Goal: Feedback & Contribution: Contribute content

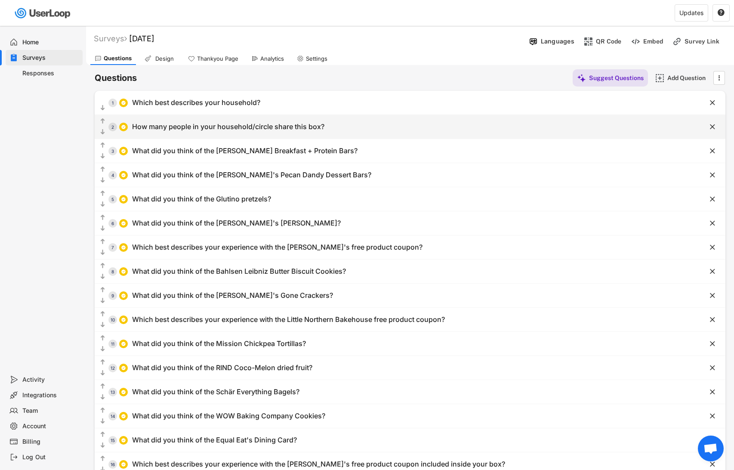
click at [202, 130] on div "How many people in your household/circle share this box?" at bounding box center [228, 126] width 192 height 9
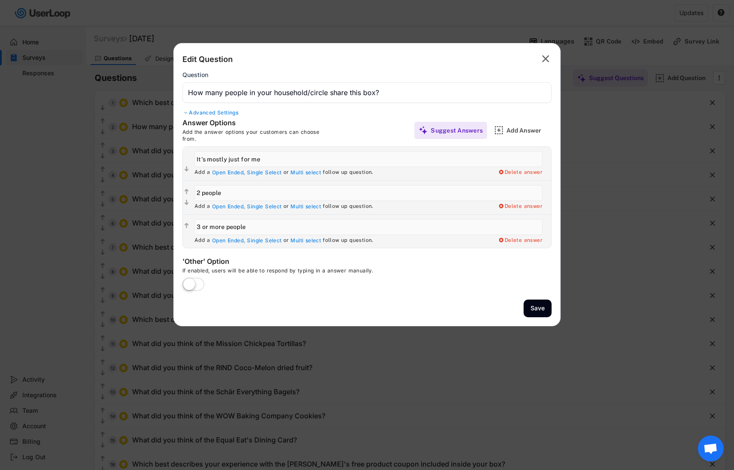
click at [202, 130] on div "Add the answer options your customers can choose from." at bounding box center [258, 135] width 151 height 13
click at [209, 194] on input "input" at bounding box center [369, 193] width 348 height 16
type input "2-3 people"
click at [200, 226] on input "input" at bounding box center [369, 227] width 348 height 16
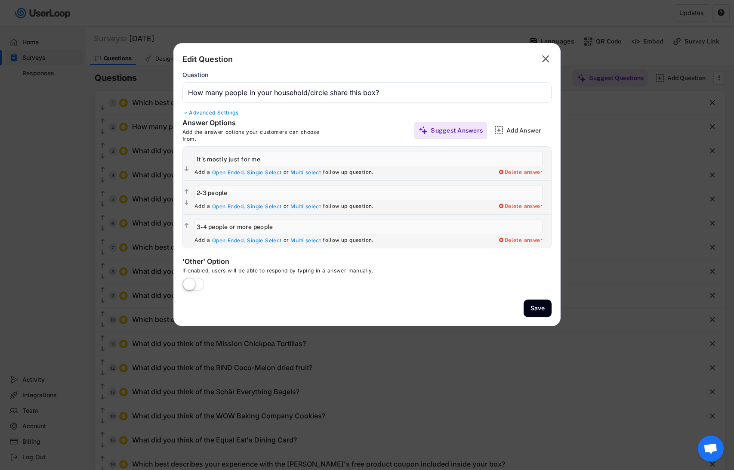
click at [285, 225] on input "input" at bounding box center [369, 227] width 348 height 16
type input "3-4 people"
click at [518, 128] on div "Add Answer" at bounding box center [528, 131] width 43 height 8
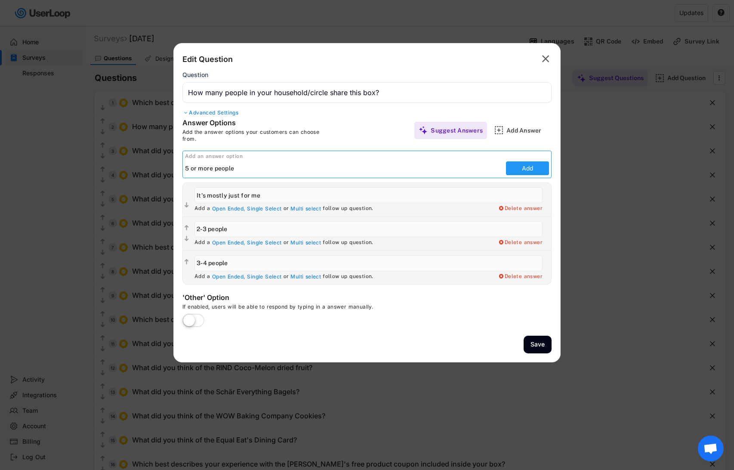
type input "5 or more people"
click at [542, 170] on button "Add" at bounding box center [527, 168] width 43 height 14
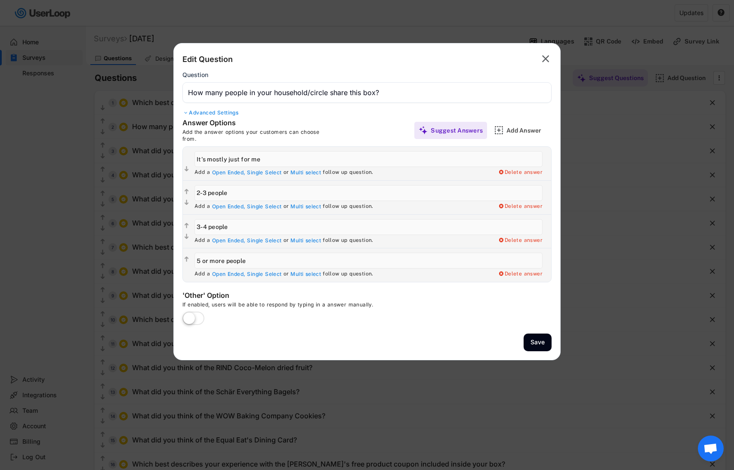
click at [206, 224] on input "input" at bounding box center [369, 227] width 348 height 16
type input "3-5 people"
click at [199, 261] on input "input" at bounding box center [369, 261] width 348 height 16
type input "6 or more people"
click at [543, 343] on button "Save" at bounding box center [538, 343] width 28 height 18
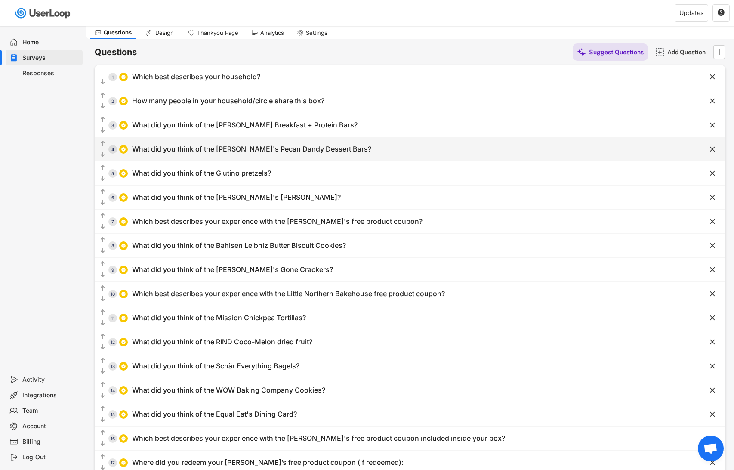
scroll to position [32, 0]
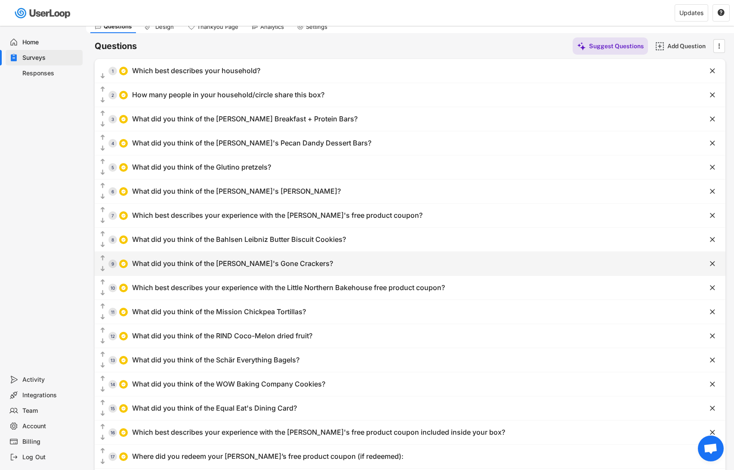
click at [244, 264] on div "What did you think of the [PERSON_NAME]'s Gone Crackers?" at bounding box center [232, 263] width 201 height 9
type input "What did you think of the [PERSON_NAME]'s Gone Crackers?"
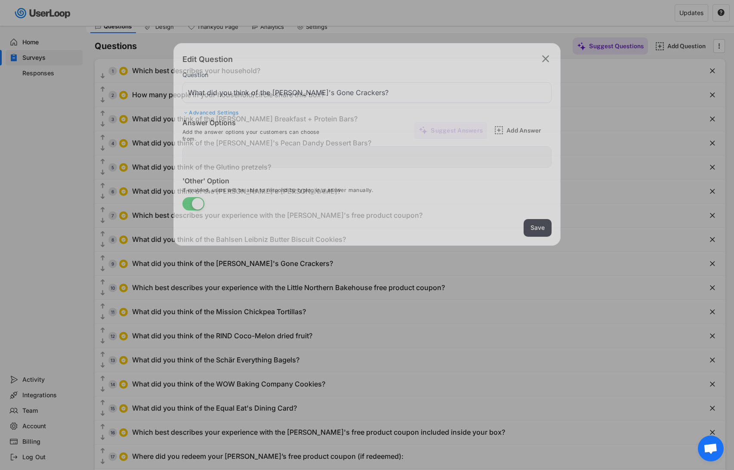
type input "I liked them a lot!"
type input "I didn't like them"
type input "I haven't tried them ... yet"
type input "I liked them somewhat"
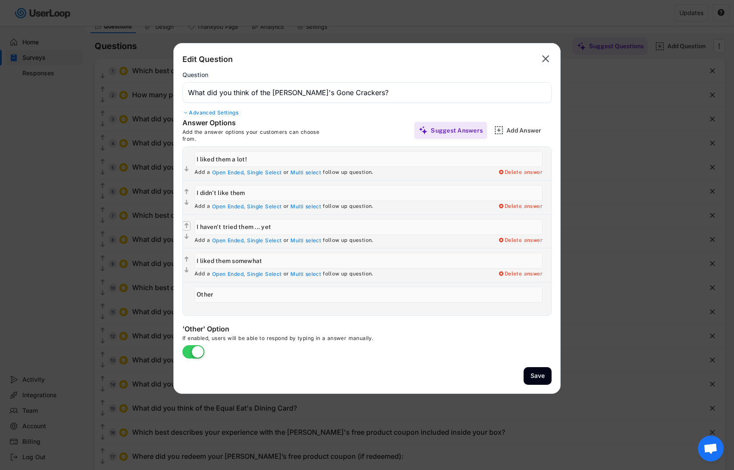
click at [187, 226] on text "" at bounding box center [187, 225] width 4 height 7
type input "I haven't tried them ... yet"
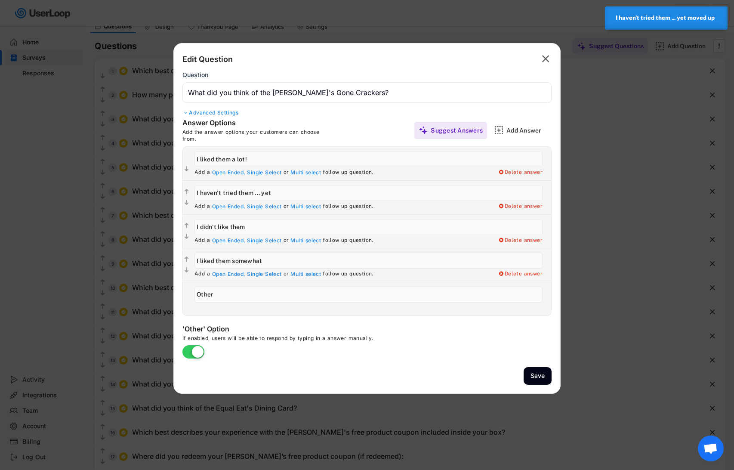
click at [187, 257] on text "" at bounding box center [187, 259] width 4 height 7
click at [186, 260] on text "" at bounding box center [187, 259] width 4 height 7
type input "I liked them somewhat"
type input "I didn't like them"
click at [186, 225] on text "" at bounding box center [187, 225] width 4 height 7
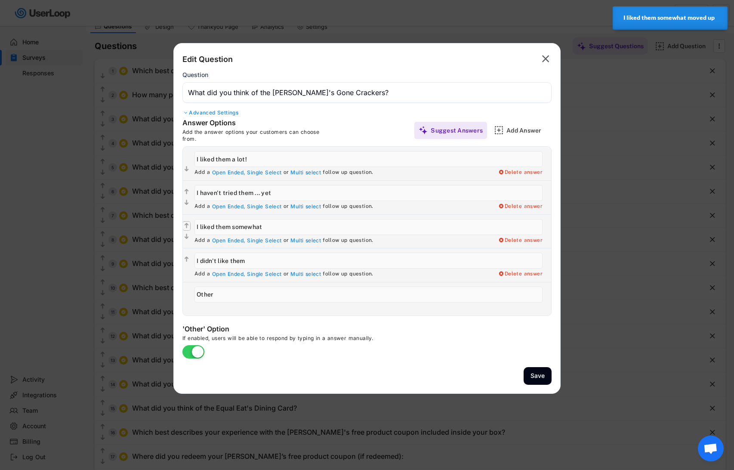
type input "I liked them somewhat"
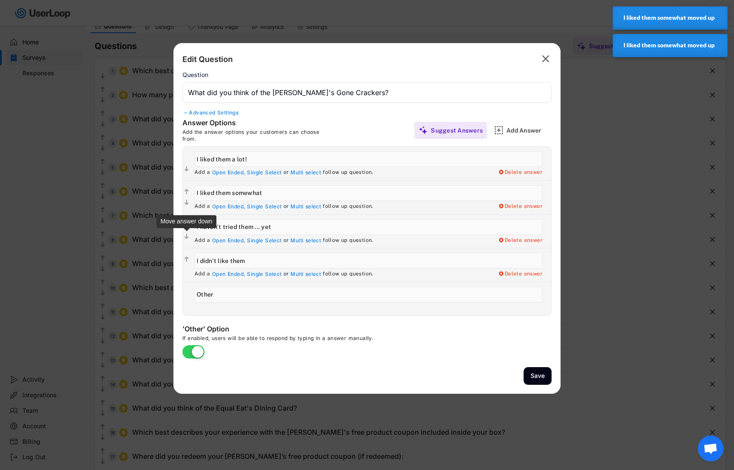
click at [187, 237] on text "" at bounding box center [187, 236] width 4 height 7
type input "I didn't like them"
type input "I haven't tried them ... yet"
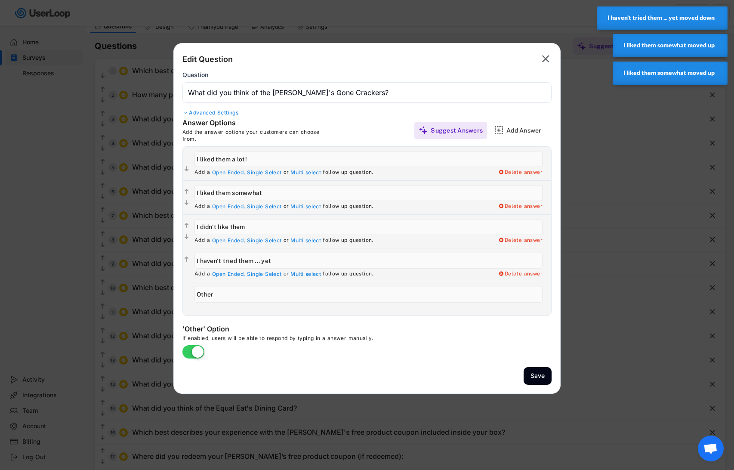
click at [546, 378] on button "Save" at bounding box center [538, 376] width 28 height 18
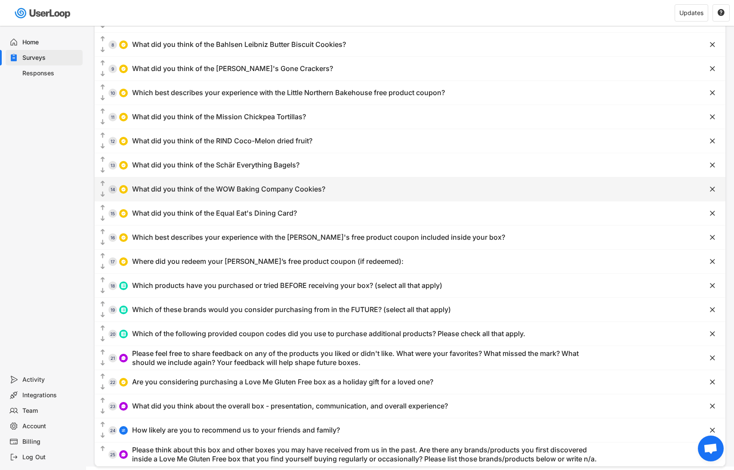
scroll to position [249, 0]
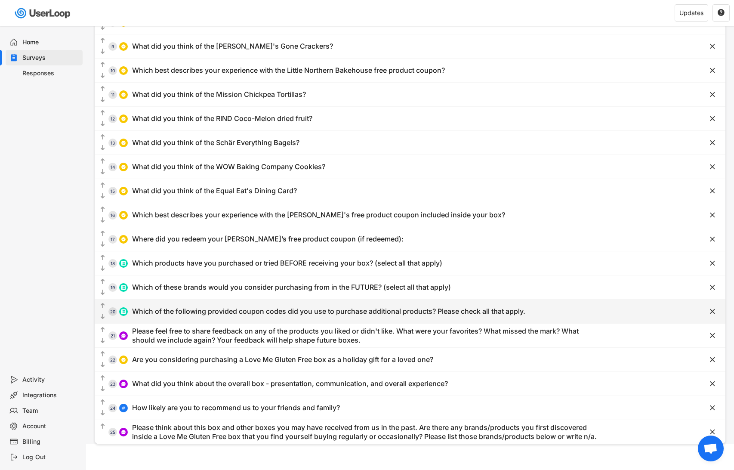
click at [263, 312] on div "Which of the following provided coupon codes did you use to purchase additional…" at bounding box center [329, 311] width 394 height 9
type input "Which of the following provided coupon codes did you use to purchase additional…"
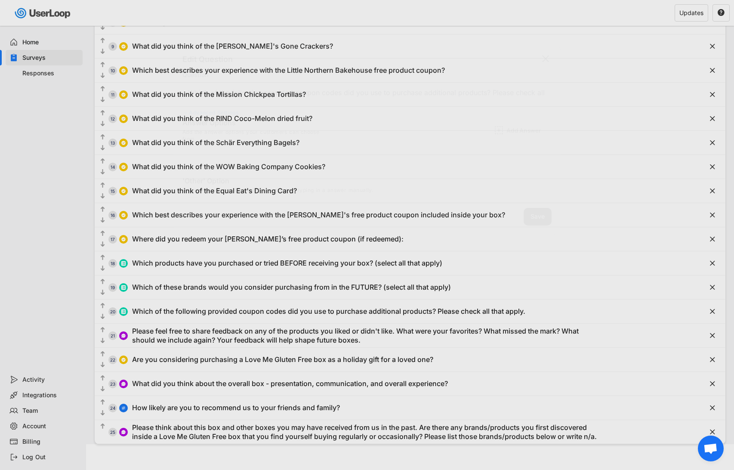
type input "[PERSON_NAME] (GOODFORYOU25 for 25% off)"
type input "[PERSON_NAME]'s (LMGF20 for 20% off)"
type input "Bahlsen (LOVEMEGF20 for 20% off on Amazon)"
type input "Schär (LOVEMESCHAR for 20% off)"
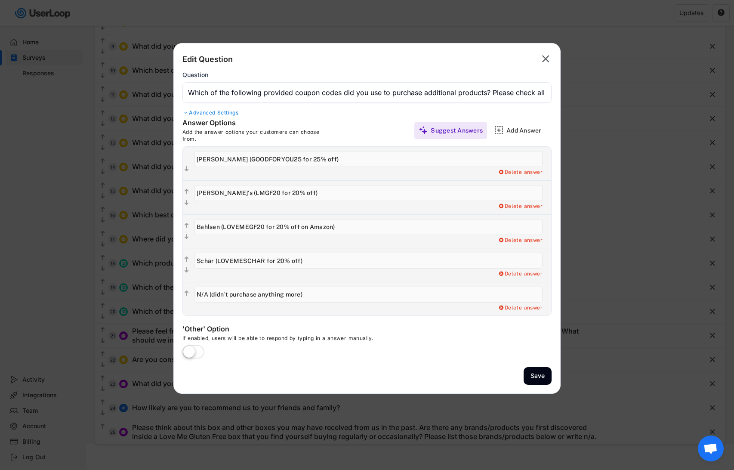
drag, startPoint x: 196, startPoint y: 293, endPoint x: 376, endPoint y: 294, distance: 179.5
click at [376, 294] on input "input" at bounding box center [369, 295] width 348 height 16
type input "Not yet used any coupons"
click at [537, 373] on button "Save" at bounding box center [538, 376] width 28 height 18
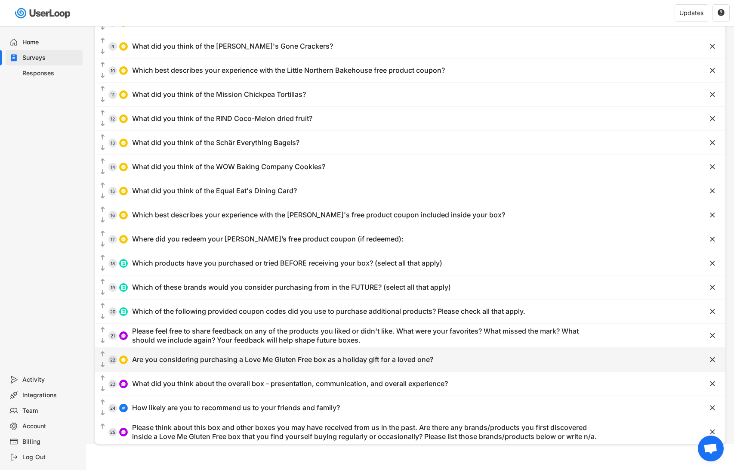
click at [303, 363] on div "Are you considering purchasing a Love Me Gluten Free box as a holiday gift for …" at bounding box center [282, 359] width 301 height 9
type input "Are you considering purchasing a Love Me Gluten Free box as a holiday gift for …"
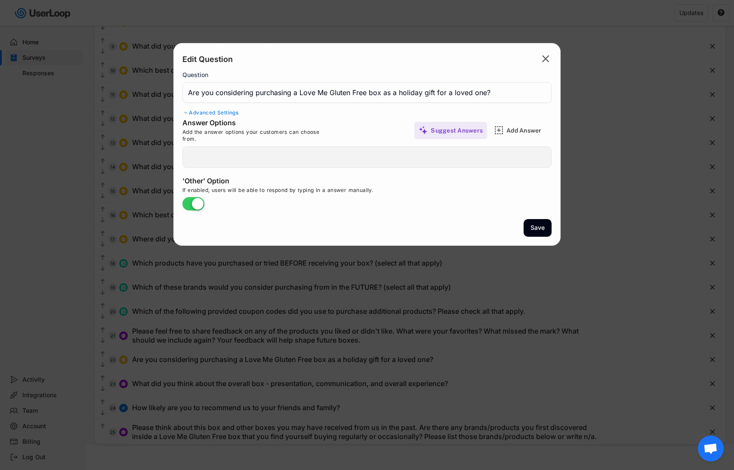
type input "Yes, planning on it"
type input "Maybe or considering"
type input "No planning to"
type input "Other"
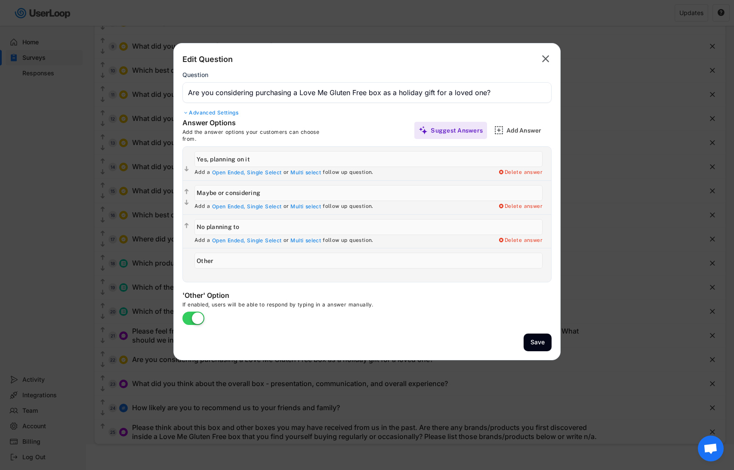
click at [204, 225] on input "input" at bounding box center [369, 227] width 348 height 16
type input "Not planning to"
click at [542, 346] on button "Save" at bounding box center [538, 343] width 28 height 18
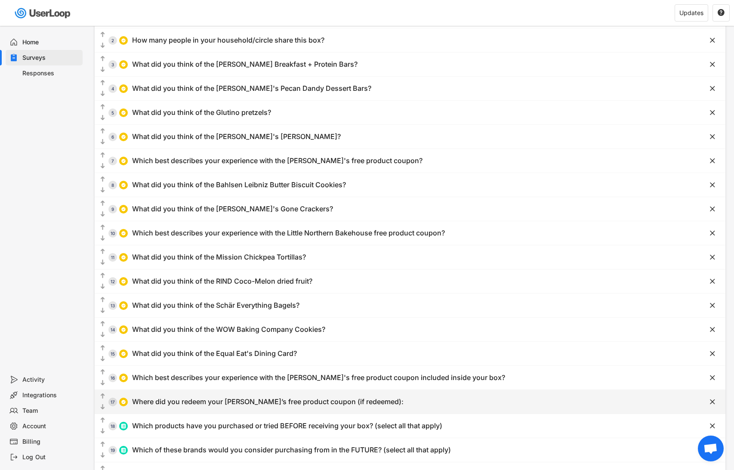
scroll to position [0, 0]
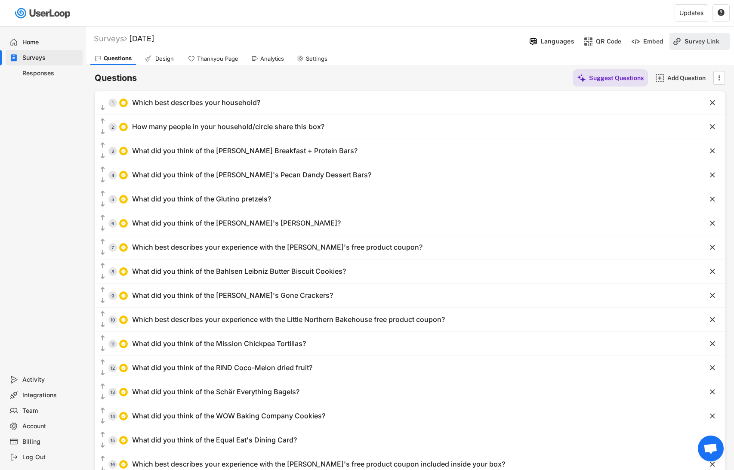
click at [686, 43] on div "Survey Link" at bounding box center [706, 41] width 43 height 8
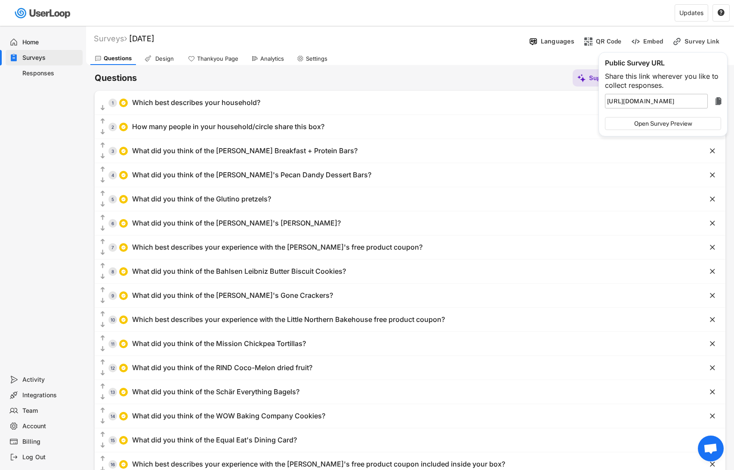
click at [719, 104] on text "" at bounding box center [719, 101] width 6 height 10
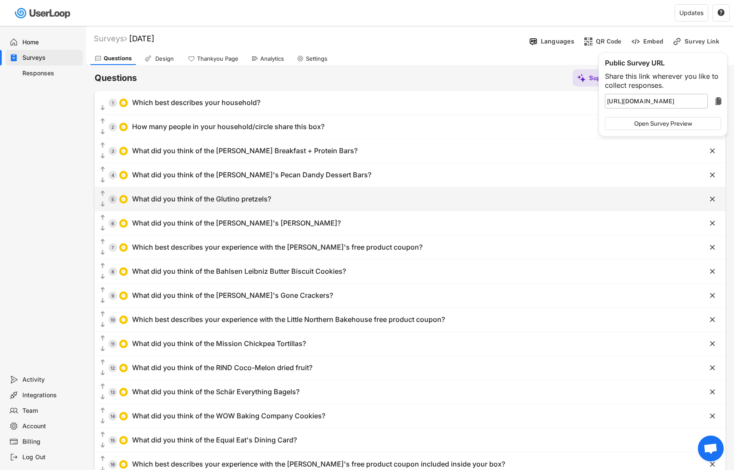
click at [232, 204] on div "  5 What did you think of the Glutino pretzels?" at bounding box center [389, 198] width 588 height 19
type input "What did you think of the Glutino pretzels?"
type input "I liked them a lot"
type input "I liked them somewhat"
type input "I didn't like them"
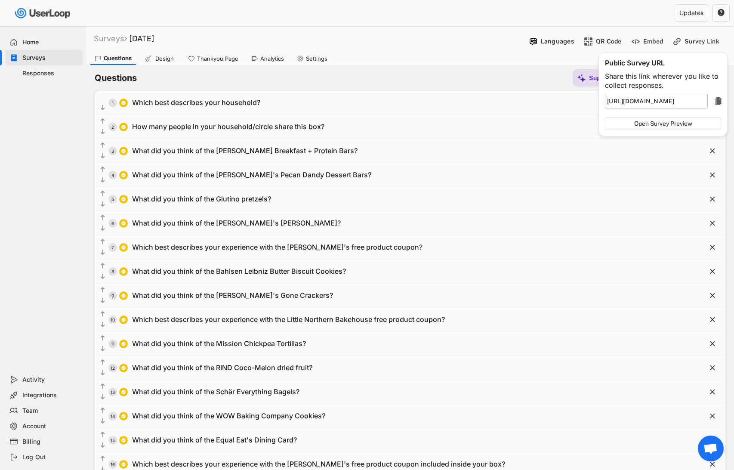
type input "I haven't tried them ... yet"
type input "Other"
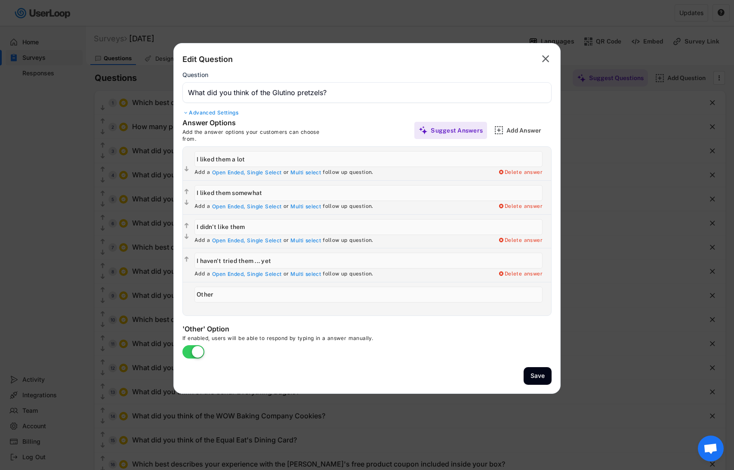
click at [224, 160] on input "input" at bounding box center [369, 159] width 348 height 16
drag, startPoint x: 224, startPoint y: 160, endPoint x: 262, endPoint y: 159, distance: 37.9
click at [262, 160] on input "input" at bounding box center [369, 159] width 348 height 16
type input "I liked the [PERSON_NAME] Pickle Flavor a lot"
click at [531, 135] on div "Add Answer" at bounding box center [528, 130] width 43 height 17
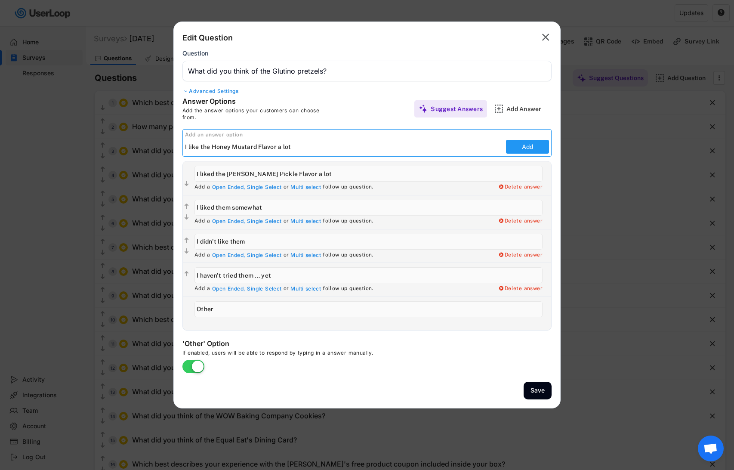
type input "I like the Honey Mustard Flavor a lot"
click at [531, 150] on button "Add" at bounding box center [527, 147] width 43 height 14
type input "I like the Honey Mustard Flavor a lot"
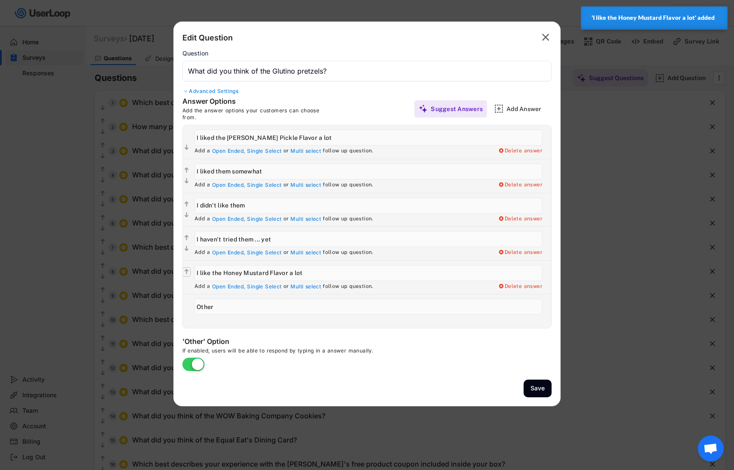
click at [186, 270] on text "" at bounding box center [187, 271] width 4 height 7
type input "I like the Honey Mustard Flavor a lot"
type input "I haven't tried them ... yet"
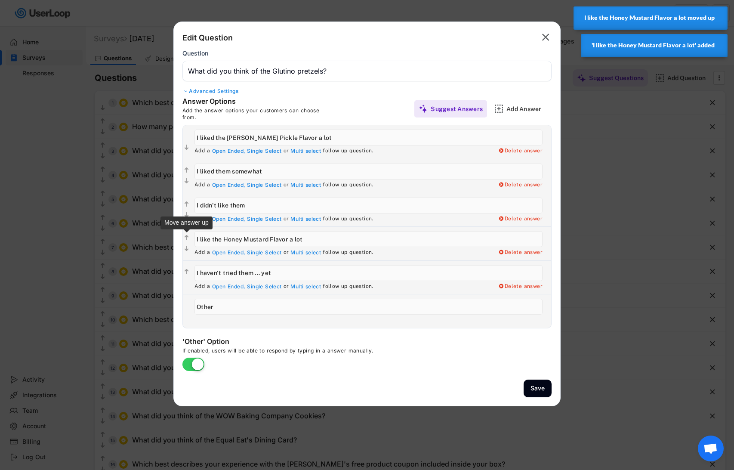
click at [187, 237] on text "" at bounding box center [187, 238] width 4 height 7
type input "I like the Honey Mustard Flavor a lot"
type input "I didn't like them"
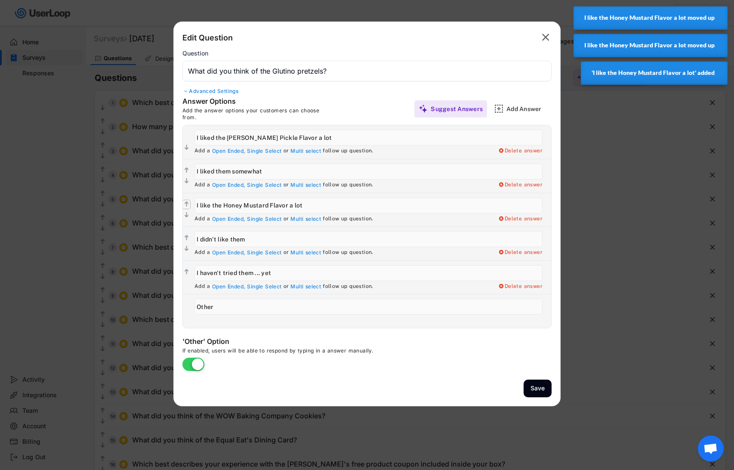
click at [186, 204] on text "" at bounding box center [187, 204] width 4 height 7
type input "I like the Honey Mustard Flavor a lot"
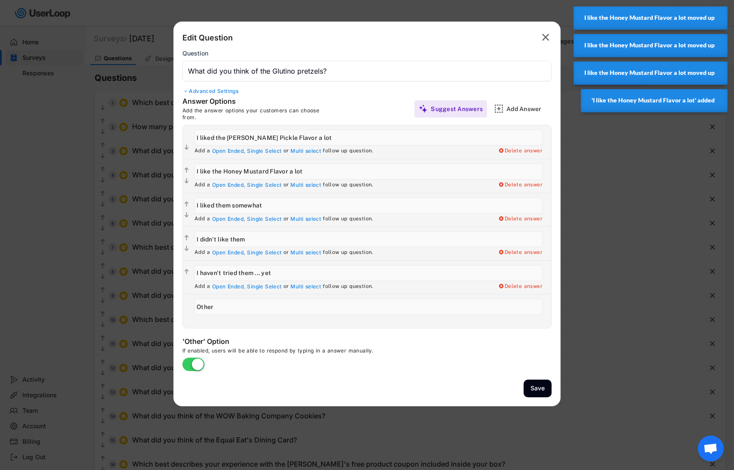
click at [224, 203] on input "input" at bounding box center [369, 206] width 348 height 16
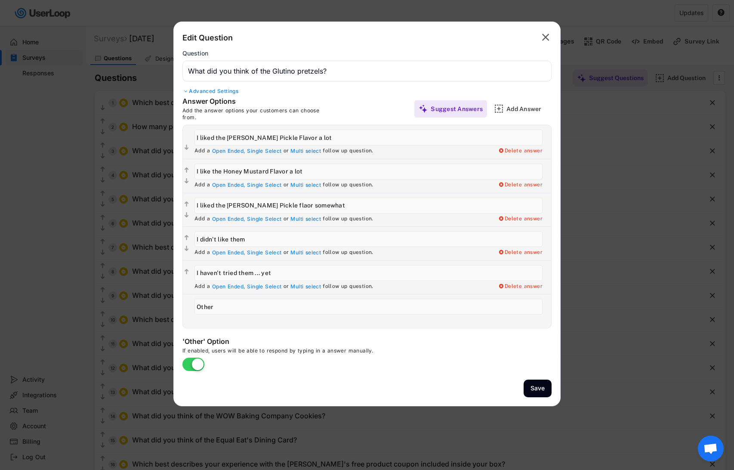
type input "I liked the [PERSON_NAME] Pickle flaor somewhat"
click at [274, 169] on input "input" at bounding box center [369, 172] width 348 height 16
type input "I like the Honey Mustard flavor a lot"
click at [262, 134] on input "input" at bounding box center [369, 138] width 348 height 16
click at [262, 135] on input "input" at bounding box center [369, 138] width 348 height 16
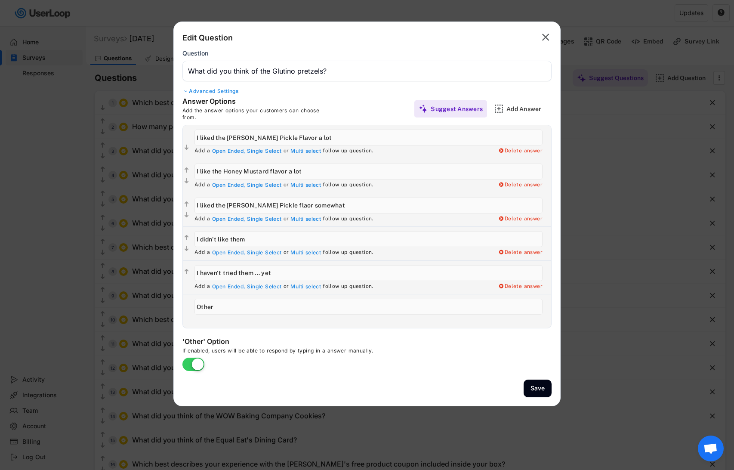
click at [262, 135] on input "input" at bounding box center [369, 138] width 348 height 16
type input "I liked the [PERSON_NAME] Pickle flavor a lot"
click at [267, 205] on input "input" at bounding box center [369, 206] width 348 height 16
type input "I liked the [PERSON_NAME] Pickle flavor somewhat"
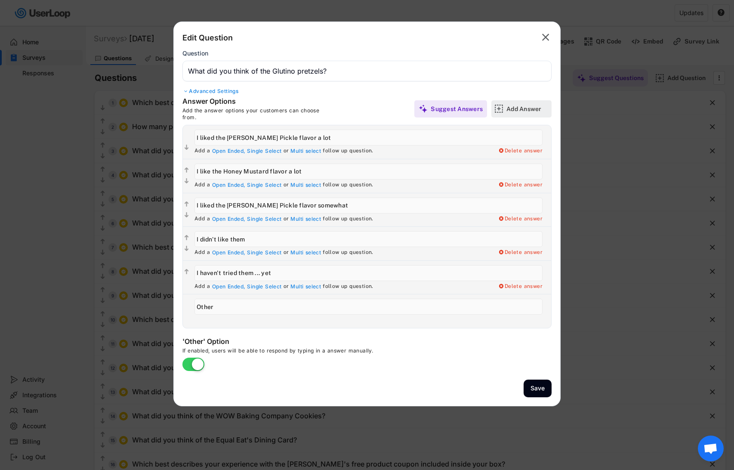
click at [525, 106] on div "Add Answer" at bounding box center [528, 109] width 43 height 8
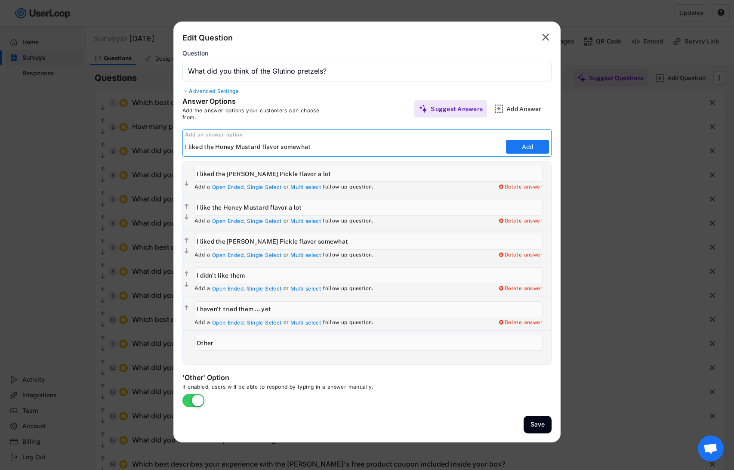
type input "I liked the Honey Mustard flavor somewhat"
click at [534, 146] on button "Add" at bounding box center [527, 147] width 43 height 14
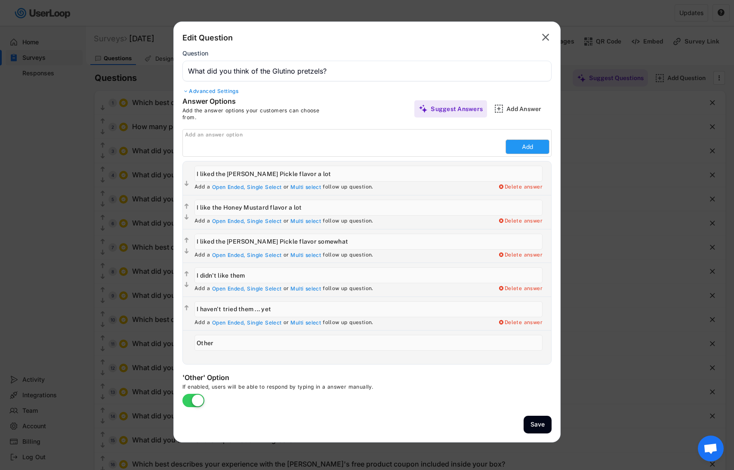
type input "I liked the Honey Mustard flavor somewhat"
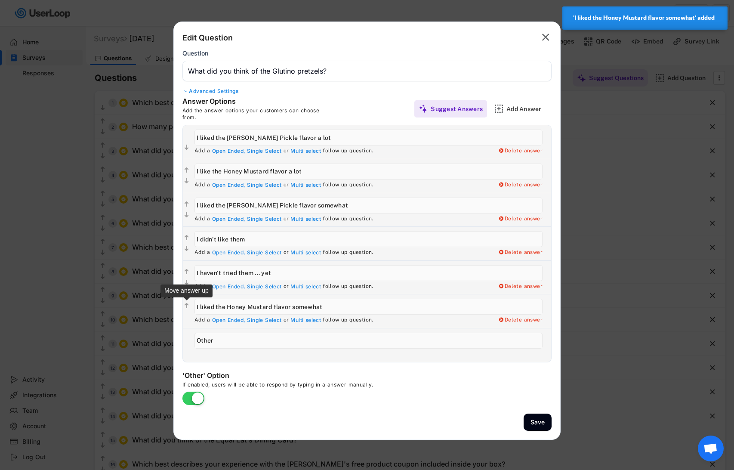
click at [186, 306] on text "" at bounding box center [187, 305] width 4 height 7
type input "I liked the Honey Mustard flavor somewhat"
type input "I haven't tried them ... yet"
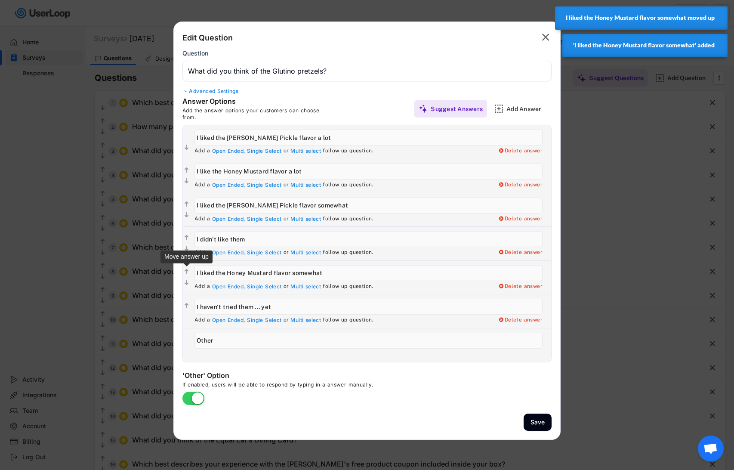
click at [185, 271] on text "" at bounding box center [187, 271] width 4 height 7
type input "I liked the Honey Mustard flavor somewhat"
type input "I didn't like them"
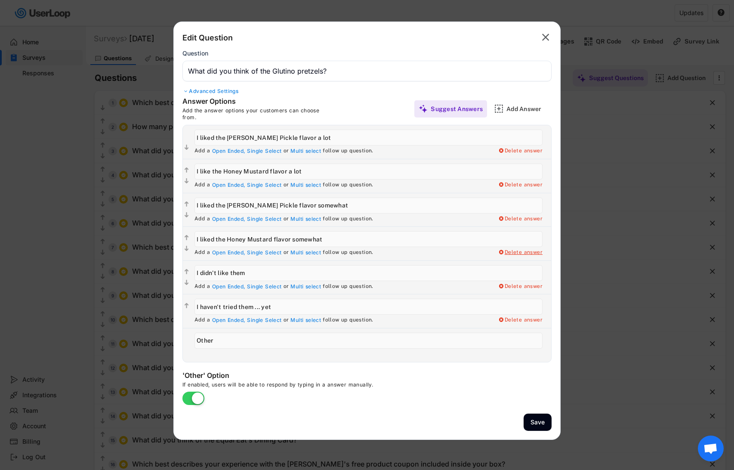
click at [517, 251] on div "Delete answer" at bounding box center [520, 252] width 45 height 7
click at [516, 251] on div "Yes, I want to delete this answer" at bounding box center [499, 252] width 87 height 7
type input "I didn't like them"
type input "I haven't tried them ... yet"
type input "Other"
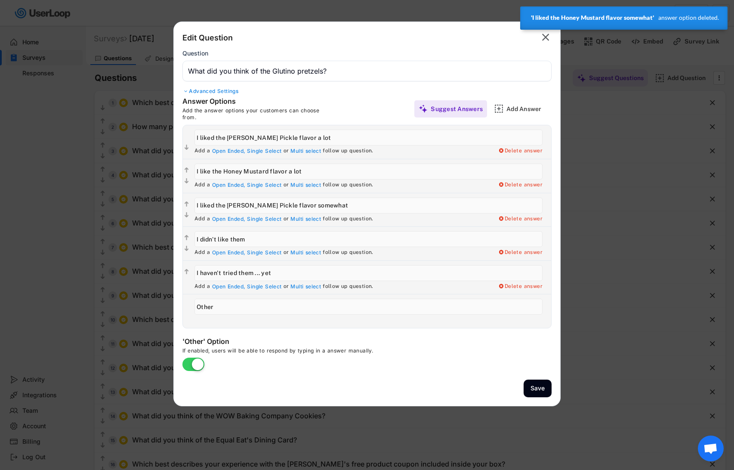
click at [220, 136] on input "input" at bounding box center [369, 138] width 348 height 16
drag, startPoint x: 220, startPoint y: 136, endPoint x: 306, endPoint y: 135, distance: 85.2
click at [306, 135] on input "input" at bounding box center [369, 138] width 348 height 16
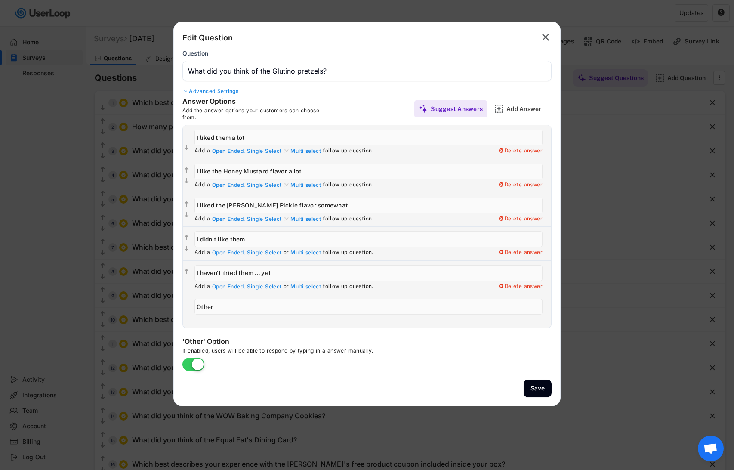
type input "I liked them a lot"
click at [533, 183] on div "Delete answer" at bounding box center [520, 185] width 45 height 7
click at [500, 186] on div "Yes, I want to delete this answer" at bounding box center [499, 185] width 87 height 7
type input "I liked the [PERSON_NAME] Pickle flavor somewhat"
type input "I didn't like them"
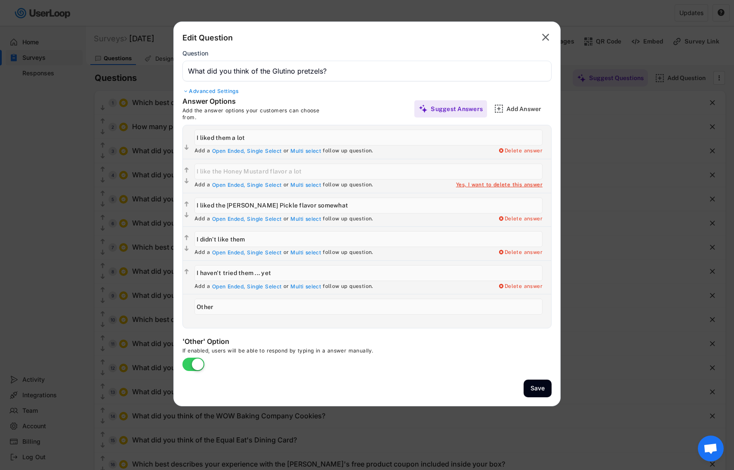
type input "I haven't tried them ... yet"
type input "Other"
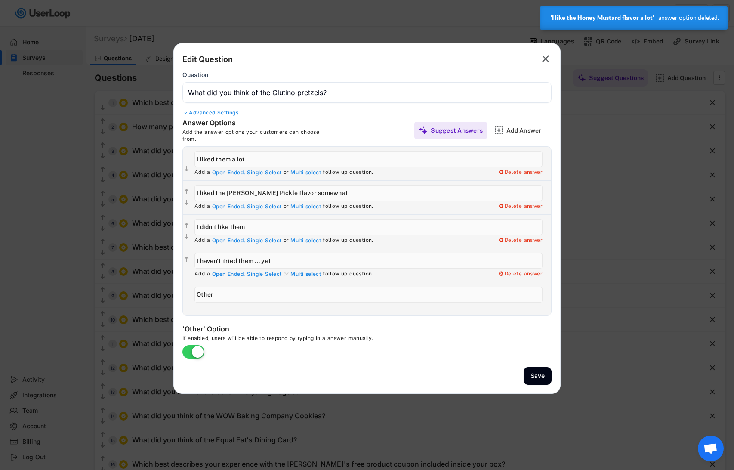
click at [209, 192] on input "input" at bounding box center [369, 193] width 348 height 16
drag, startPoint x: 209, startPoint y: 192, endPoint x: 381, endPoint y: 192, distance: 172.6
click at [382, 192] on input "input" at bounding box center [369, 193] width 348 height 16
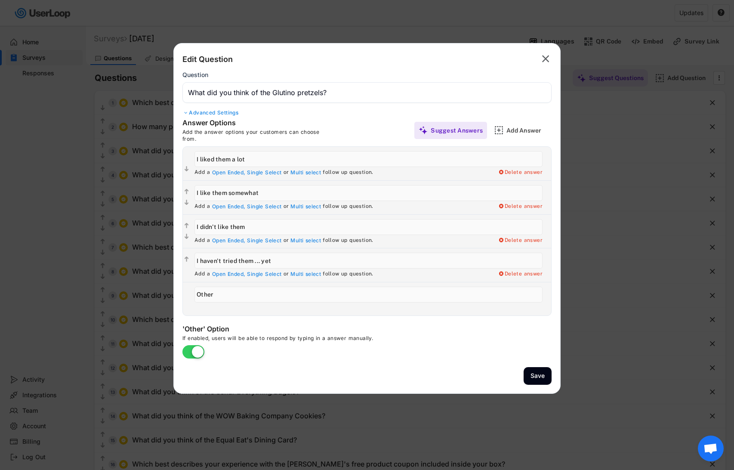
click at [209, 192] on input "input" at bounding box center [369, 193] width 348 height 16
type input "I liked them somewhat"
click at [535, 370] on button "Save" at bounding box center [538, 376] width 28 height 18
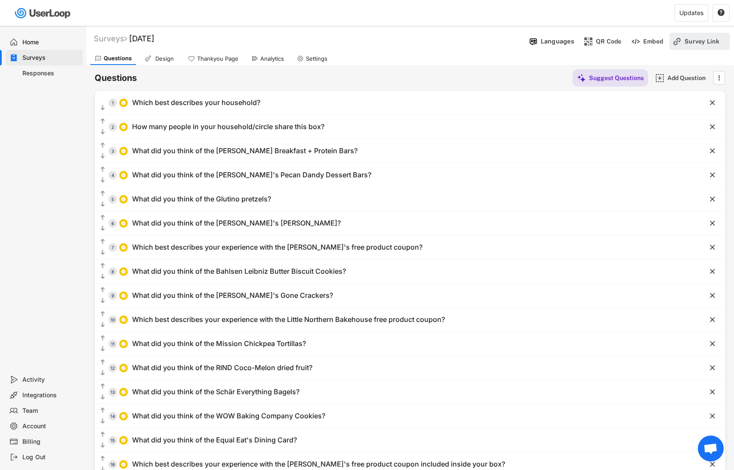
click at [696, 41] on div "Survey Link" at bounding box center [706, 41] width 43 height 8
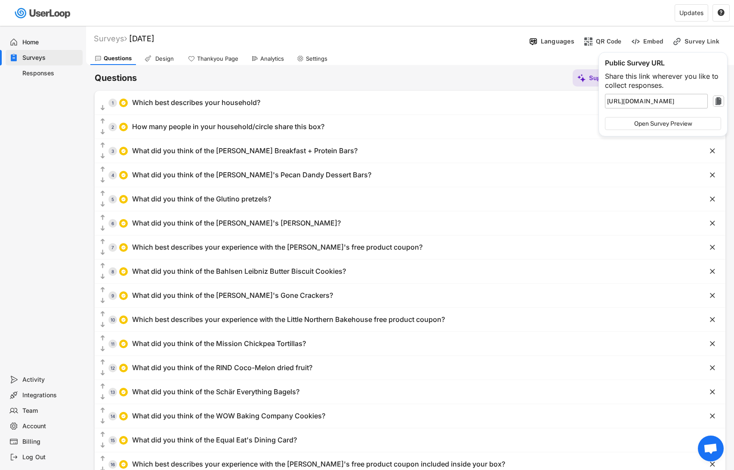
click at [716, 99] on text "" at bounding box center [719, 101] width 6 height 10
